Goal: Check status: Check status

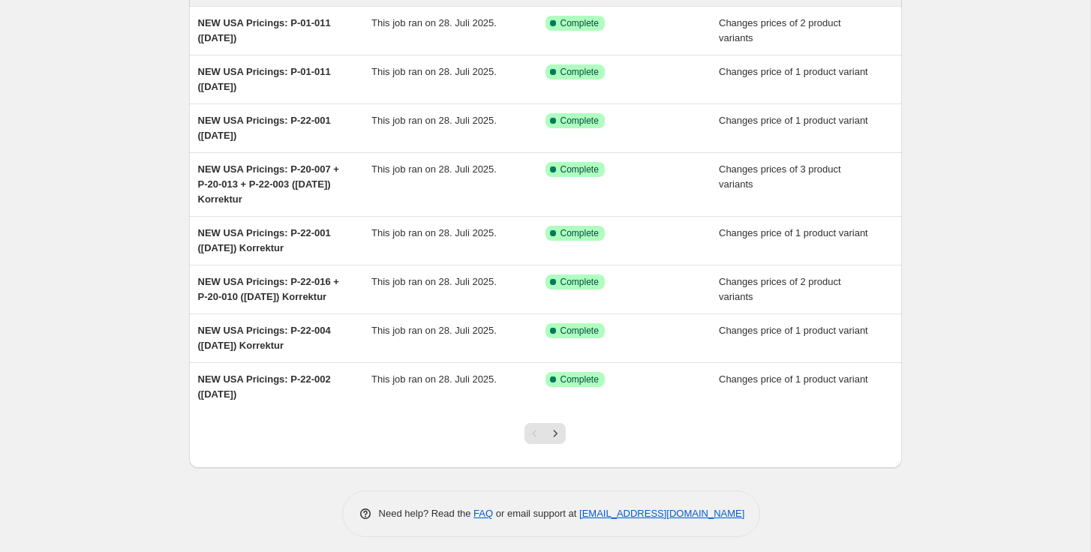
scroll to position [236, 0]
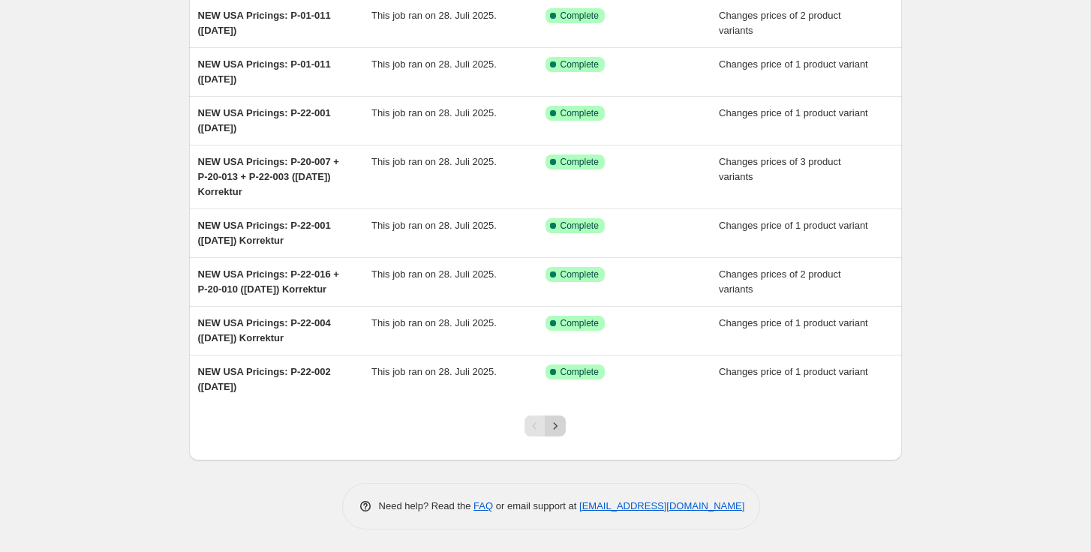
click at [552, 420] on icon "Next" at bounding box center [555, 426] width 15 height 15
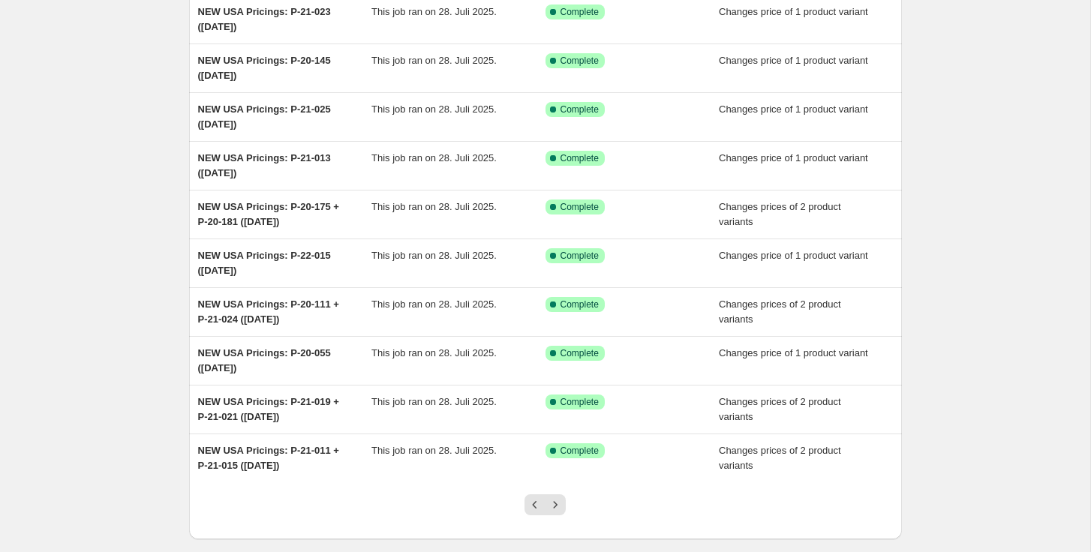
scroll to position [221, 0]
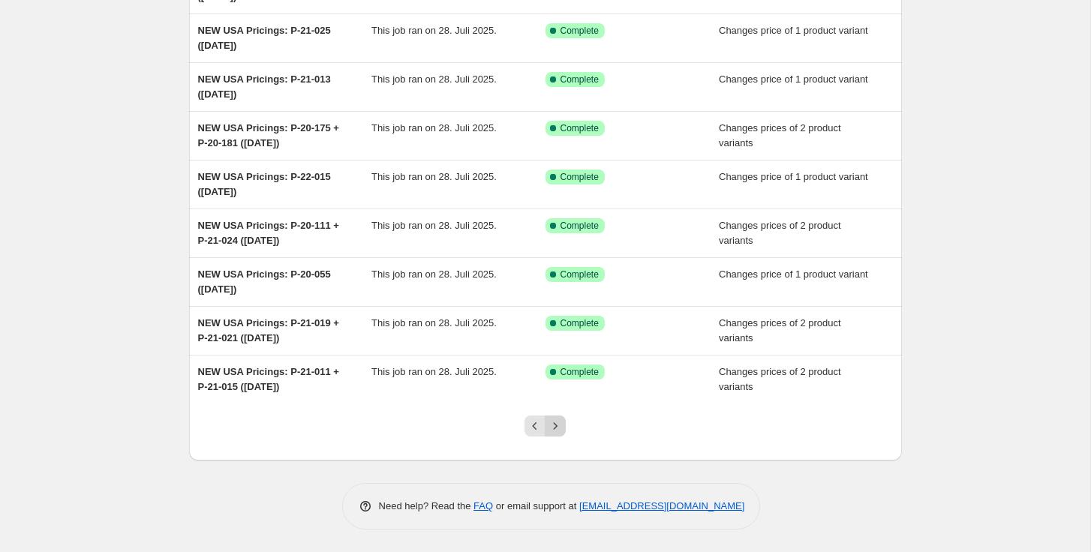
click at [556, 425] on icon "Next" at bounding box center [555, 426] width 15 height 15
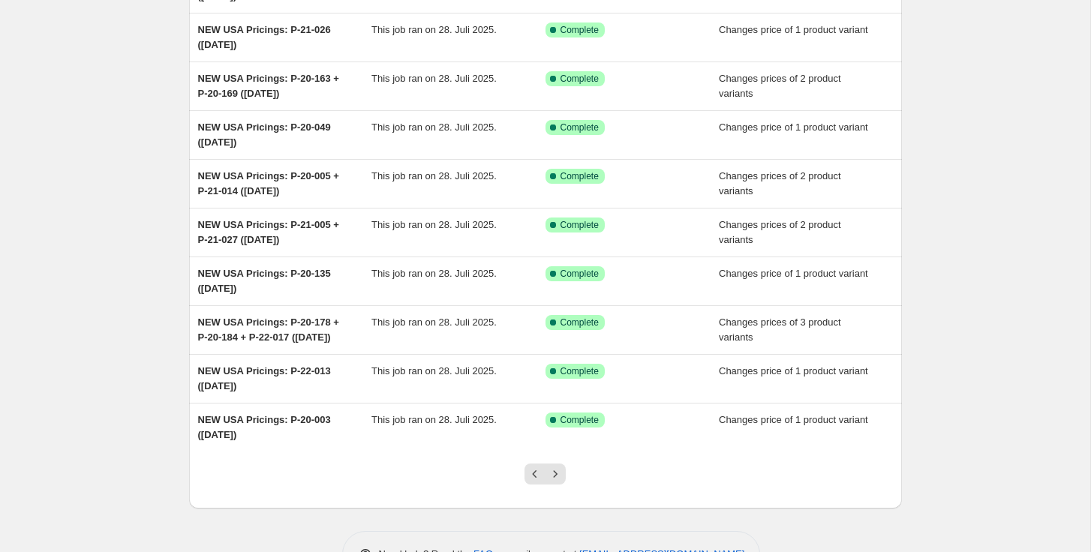
scroll to position [236, 0]
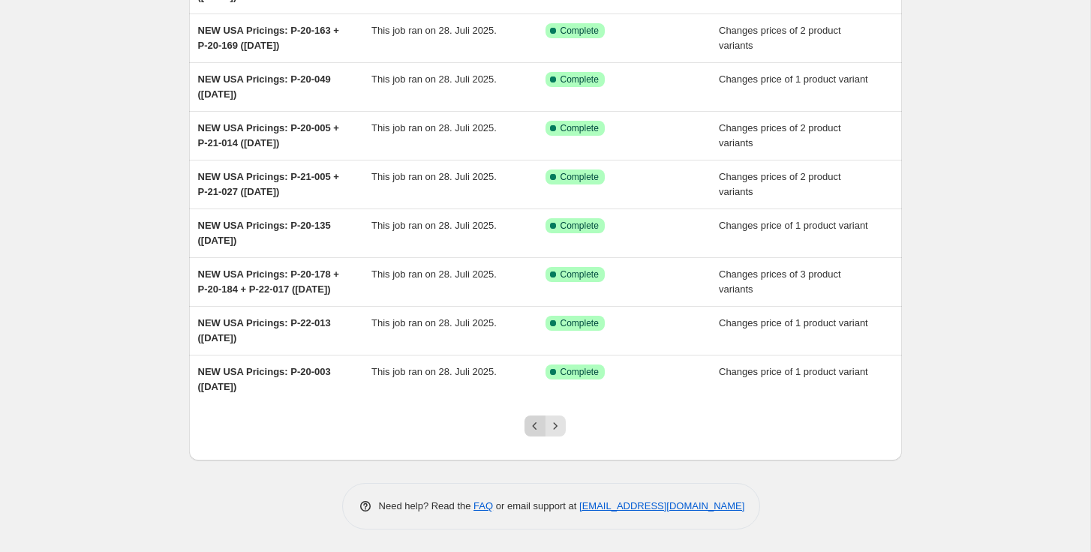
click at [534, 423] on icon "Previous" at bounding box center [535, 426] width 15 height 15
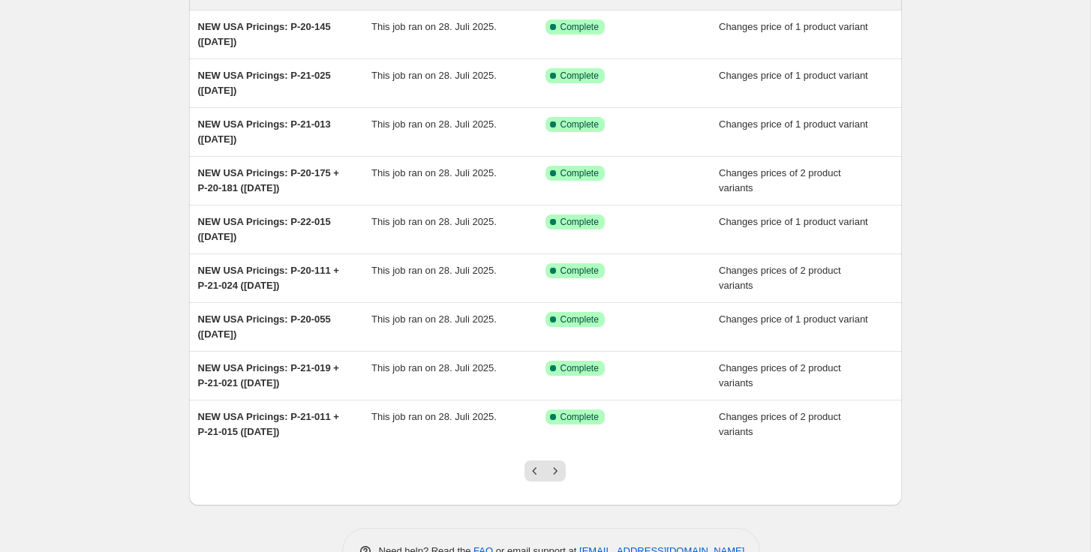
scroll to position [221, 0]
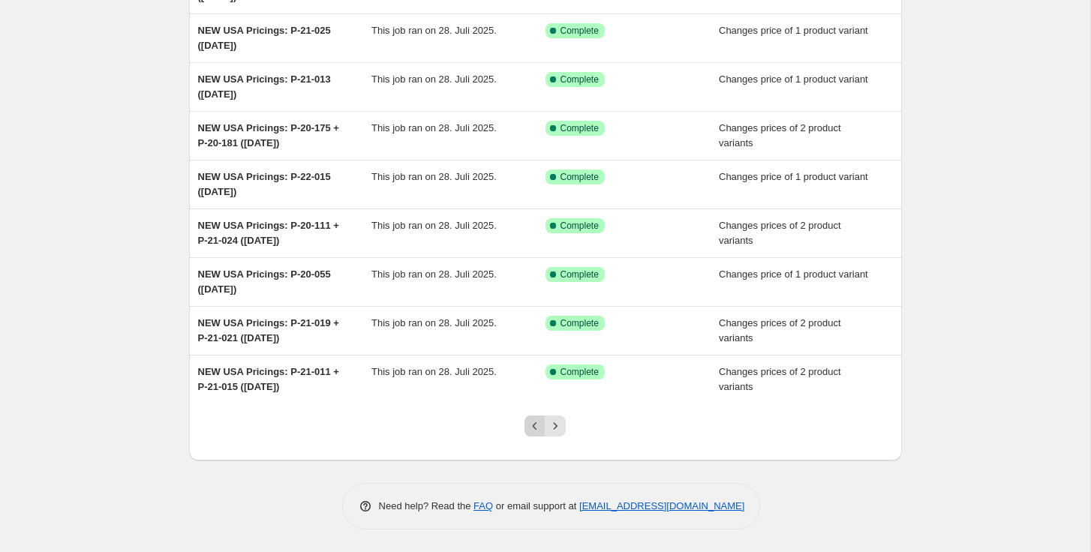
click at [532, 420] on icon "Previous" at bounding box center [535, 426] width 15 height 15
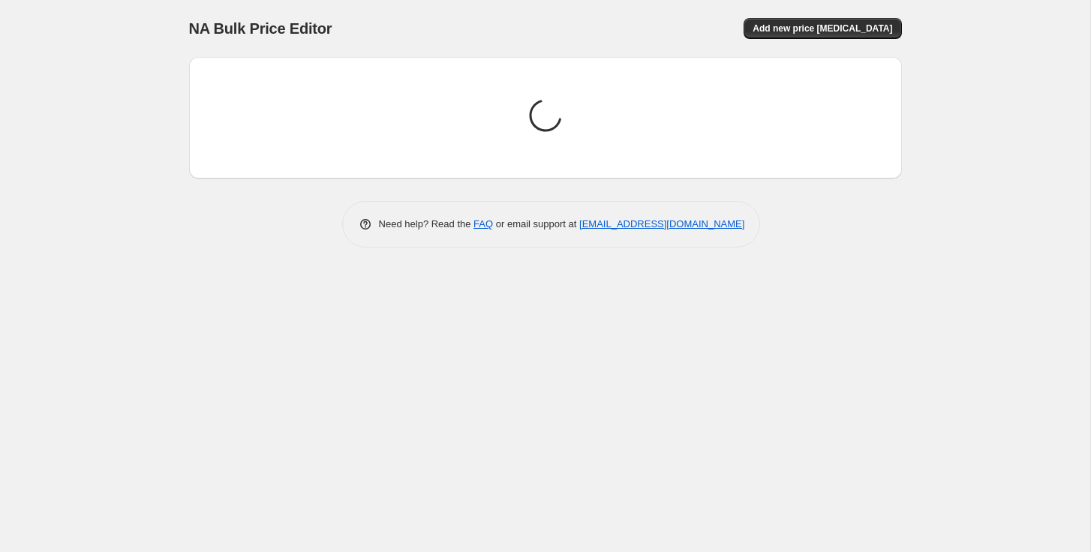
scroll to position [0, 0]
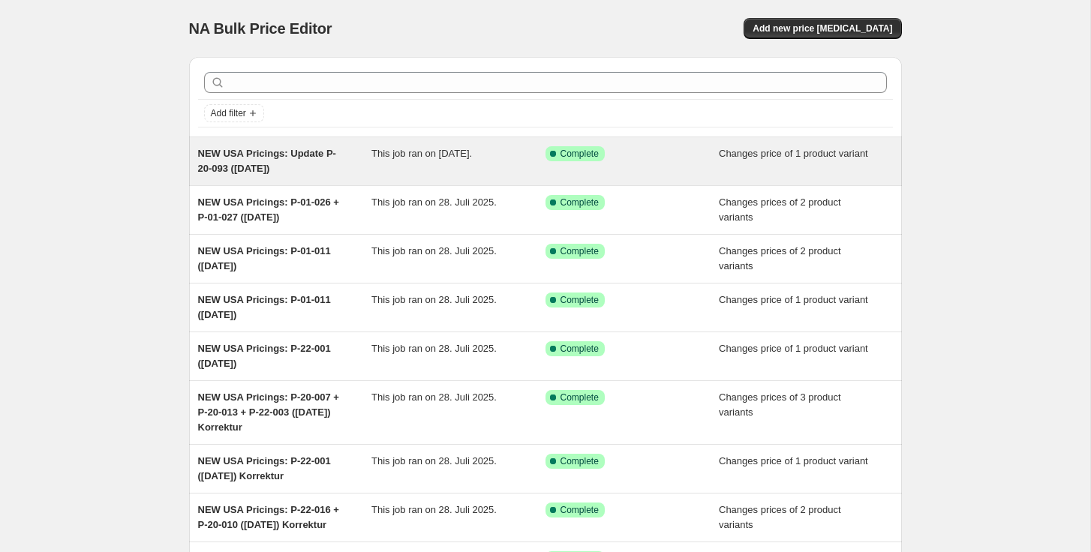
click at [435, 173] on div "This job ran on [DATE]." at bounding box center [458, 161] width 174 height 30
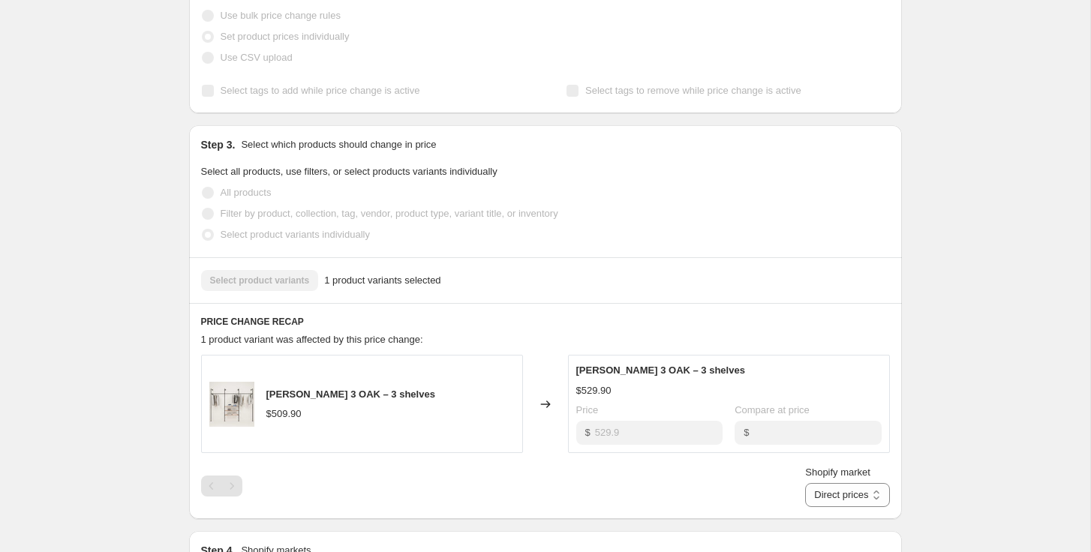
scroll to position [45, 0]
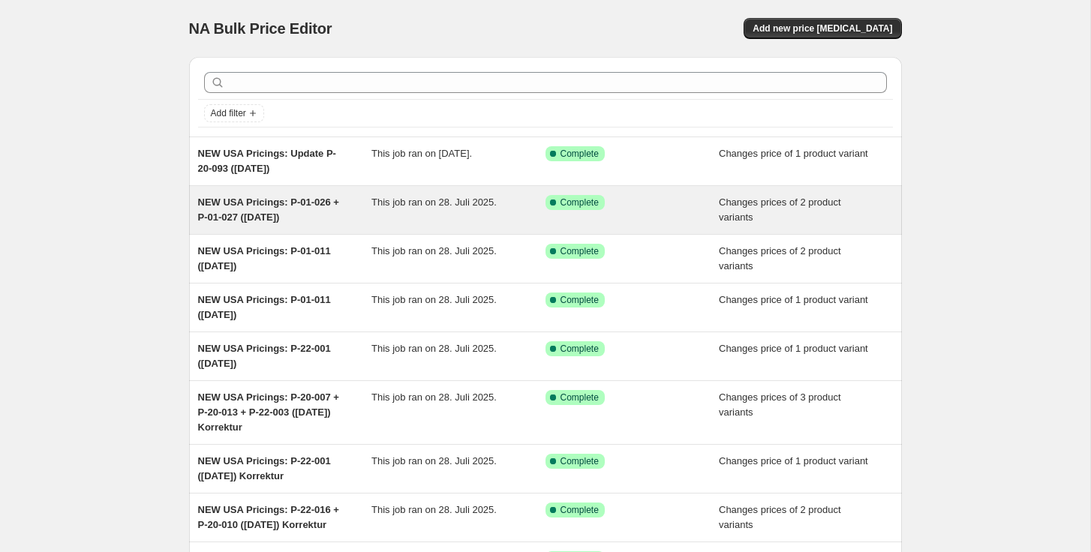
click at [307, 221] on div "NEW USA Pricings: P-01-026 + P-01-027 ([DATE])" at bounding box center [285, 210] width 174 height 30
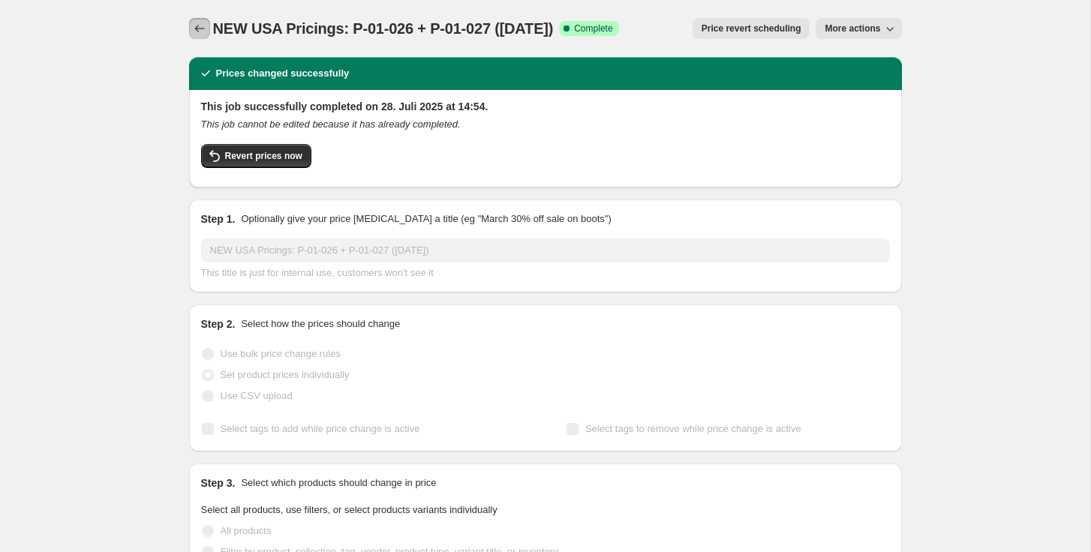
click at [200, 29] on icon "Price change jobs" at bounding box center [199, 28] width 15 height 15
